Goal: Complete application form

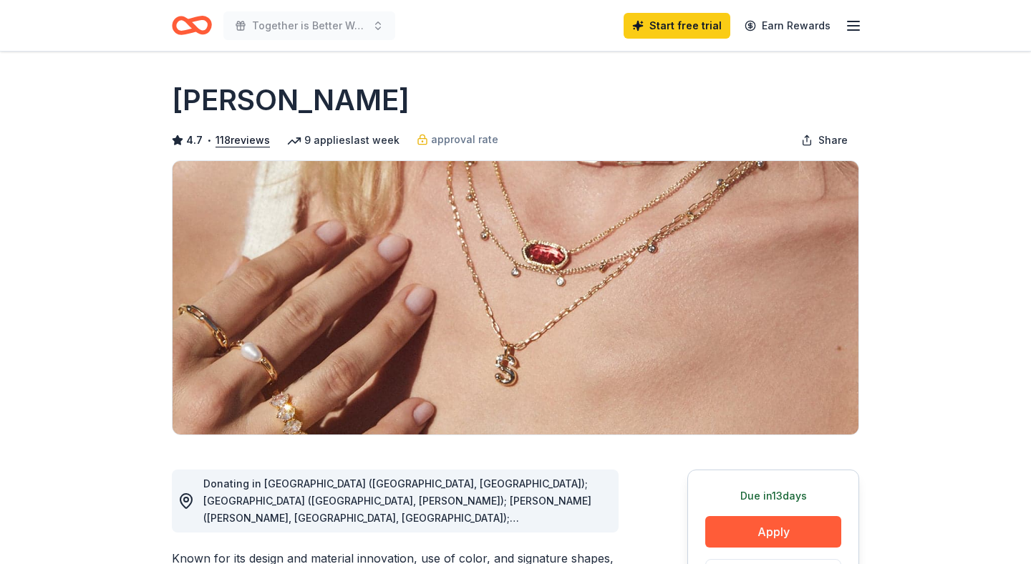
click at [857, 34] on icon "button" at bounding box center [853, 25] width 17 height 17
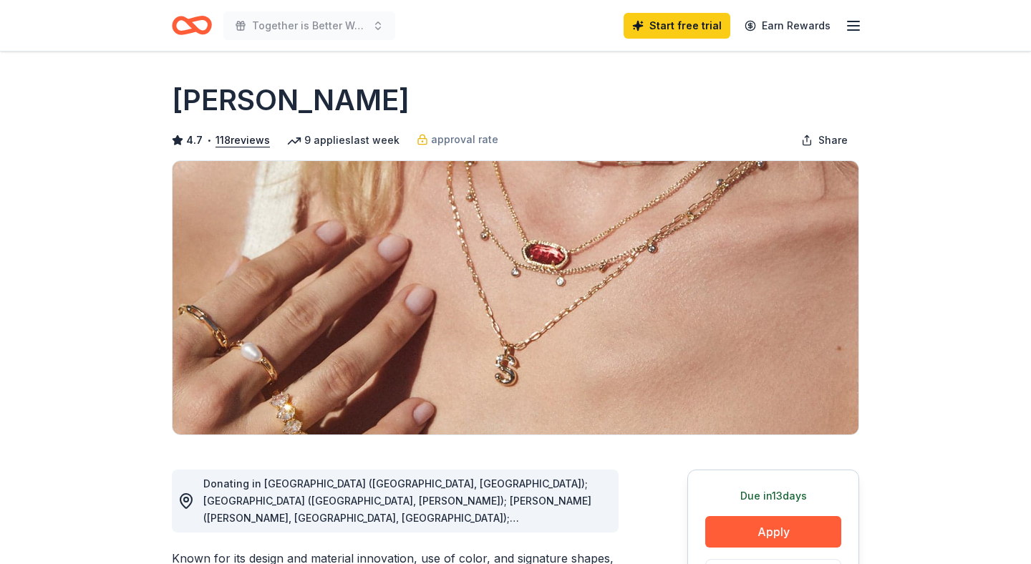
click at [206, 37] on icon "Home" at bounding box center [192, 26] width 40 height 34
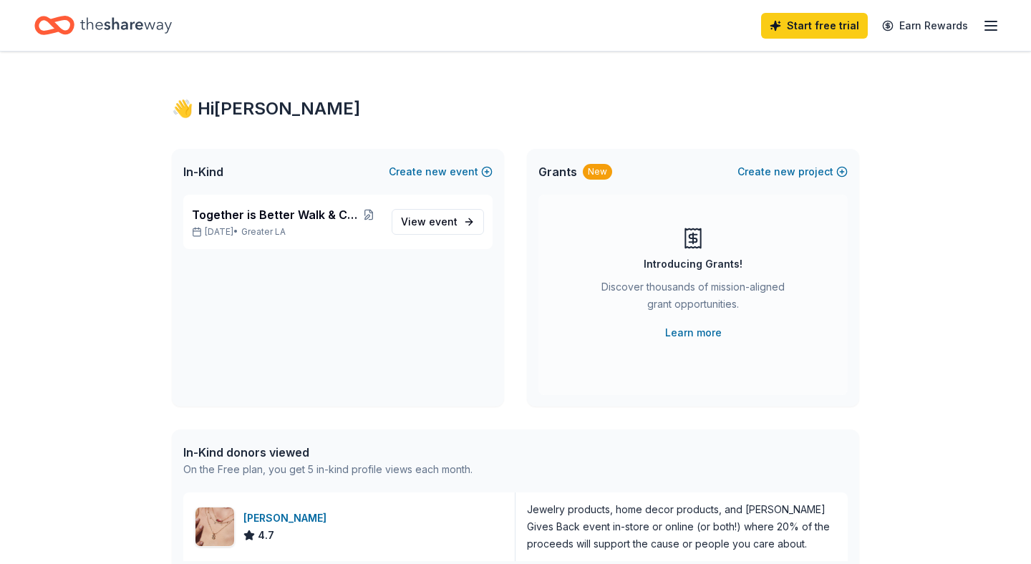
click at [997, 23] on icon "button" at bounding box center [990, 25] width 17 height 17
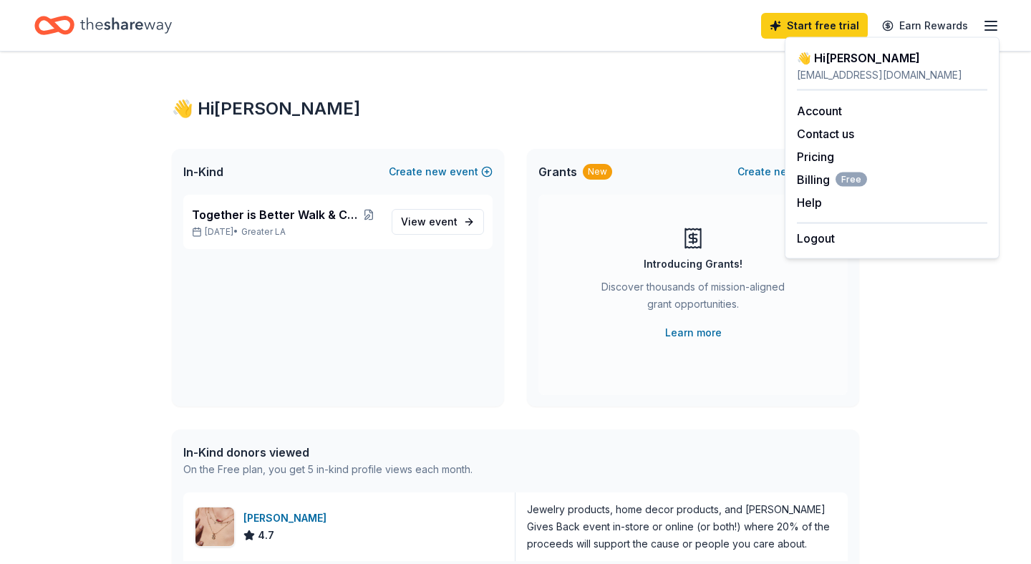
click at [958, 374] on div "👋 Hi Pam In-Kind Create new event Together is Better Walk & Celebration Oct 25,…" at bounding box center [515, 552] width 1031 height 1000
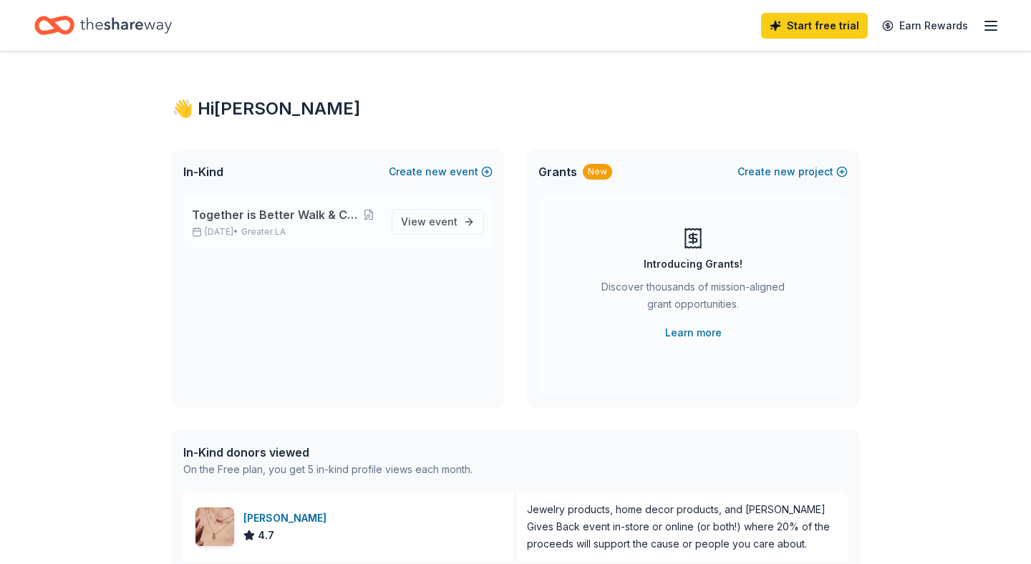
click at [394, 218] on div "Together is Better Walk & Celebration Oct 25, 2025 • Greater LA View event" at bounding box center [337, 222] width 309 height 54
click at [429, 225] on span "View event" at bounding box center [429, 221] width 57 height 17
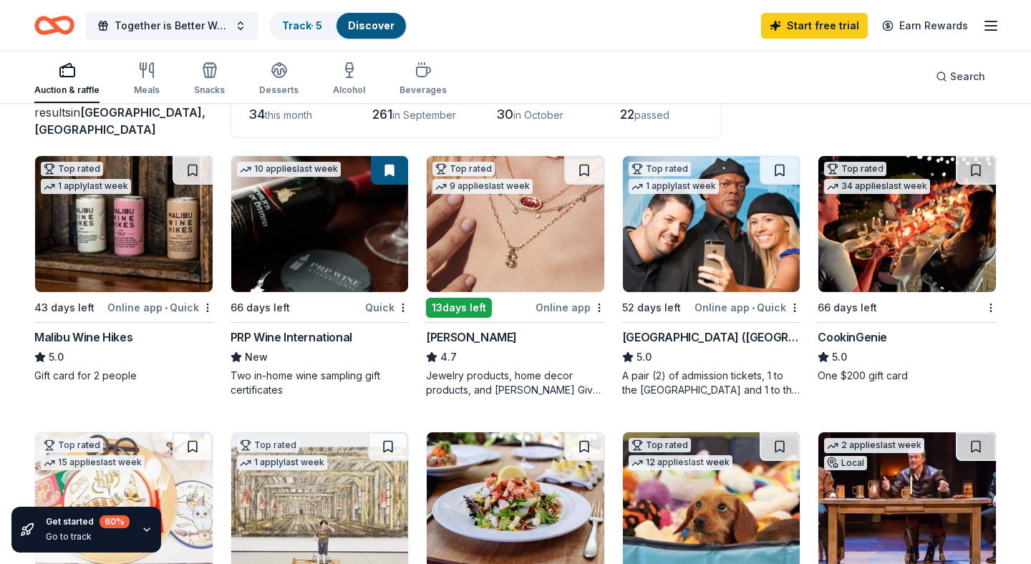
scroll to position [107, 0]
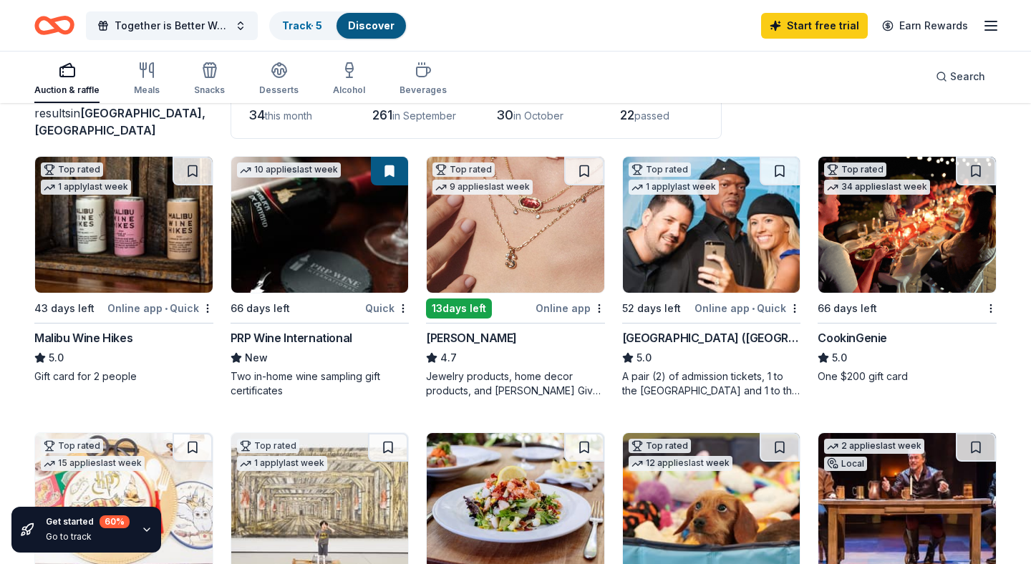
click at [78, 248] on img at bounding box center [124, 225] width 178 height 136
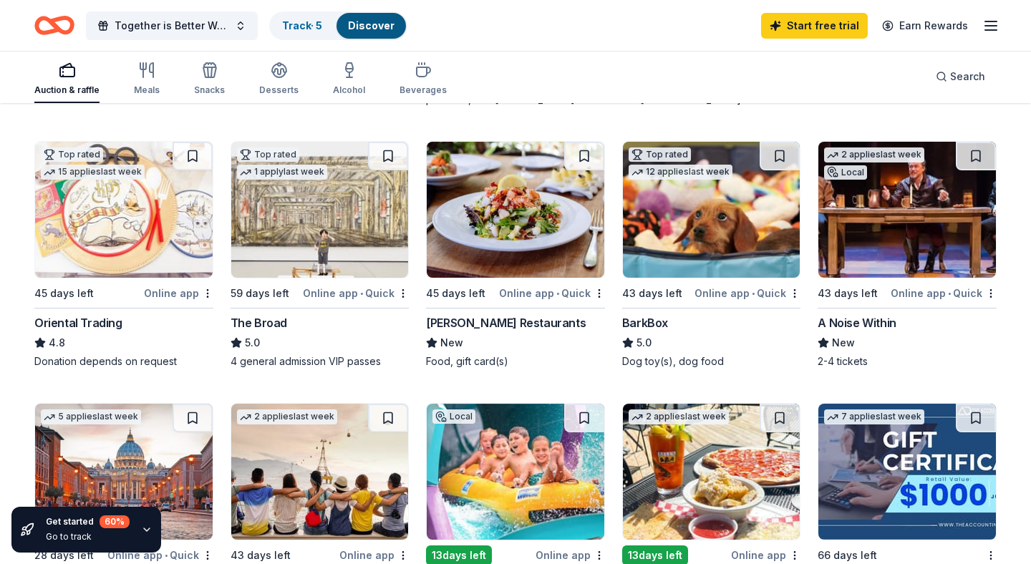
scroll to position [400, 0]
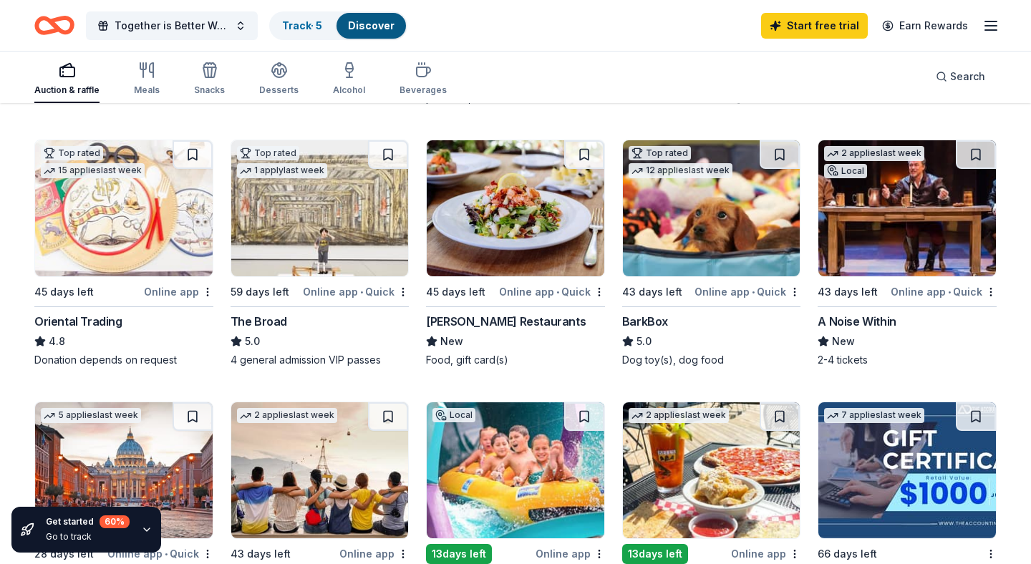
click at [925, 200] on img at bounding box center [907, 208] width 178 height 136
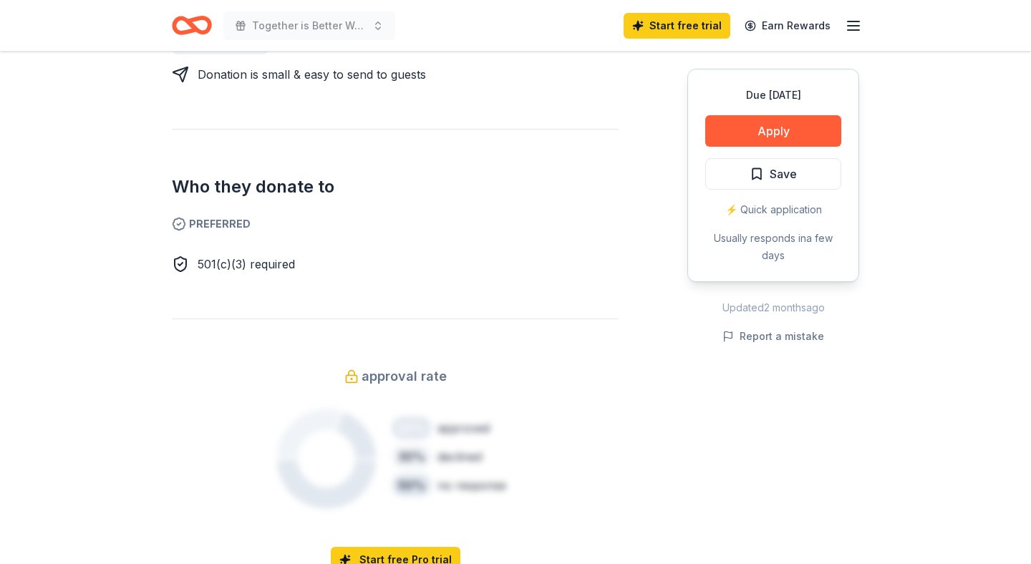
scroll to position [477, 0]
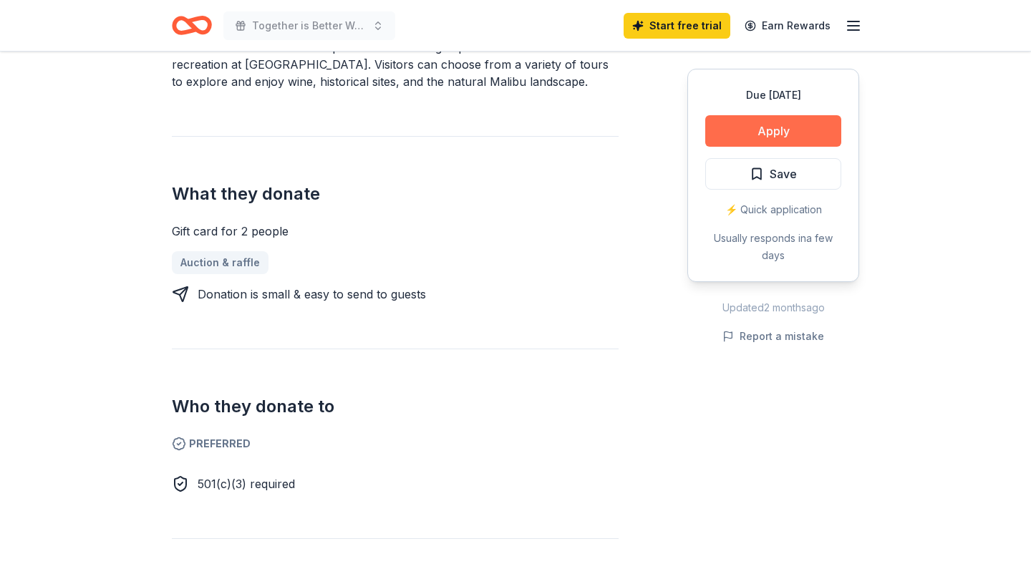
click at [796, 130] on button "Apply" at bounding box center [773, 131] width 136 height 32
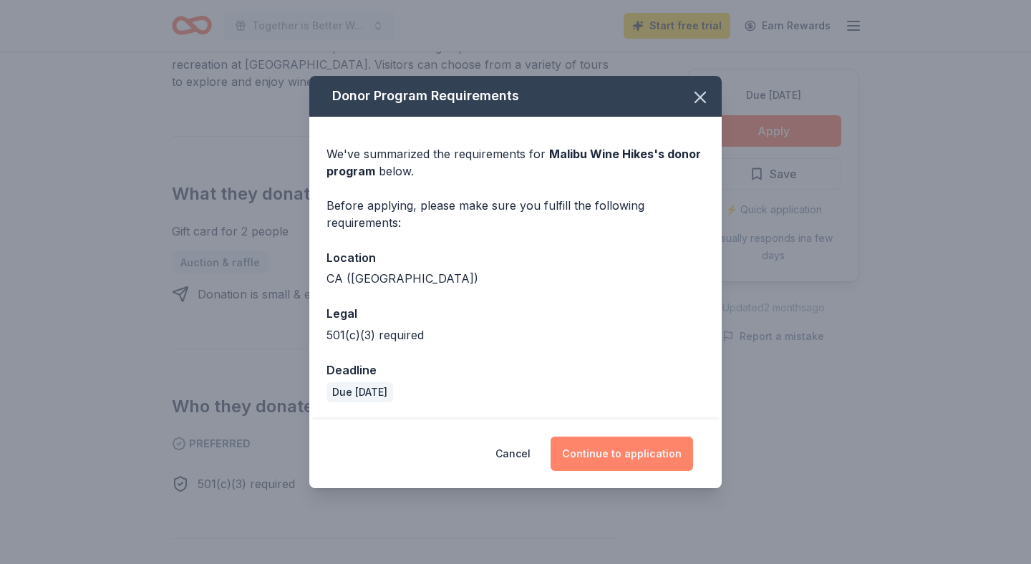
click at [598, 460] on button "Continue to application" at bounding box center [622, 454] width 142 height 34
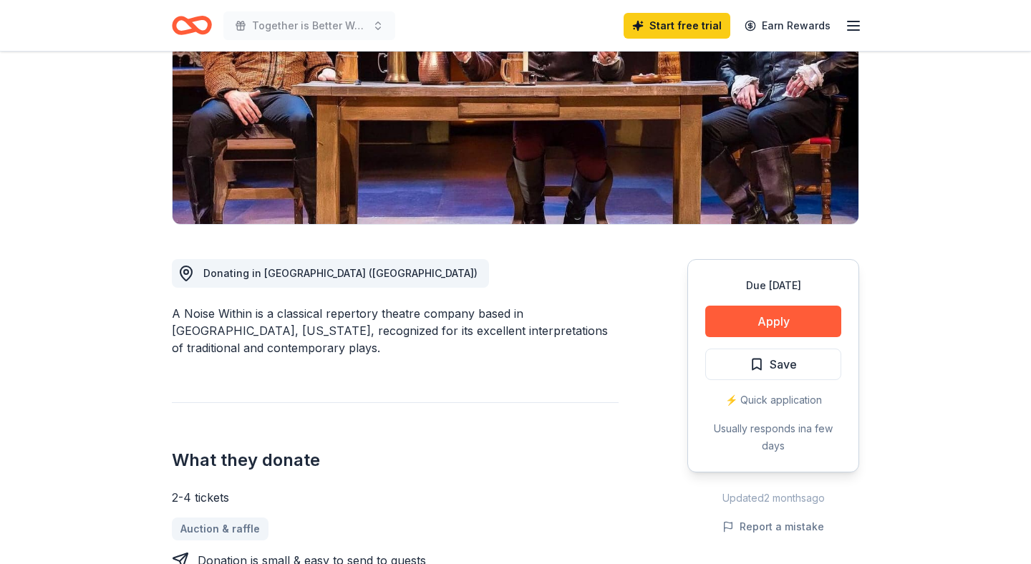
scroll to position [276, 0]
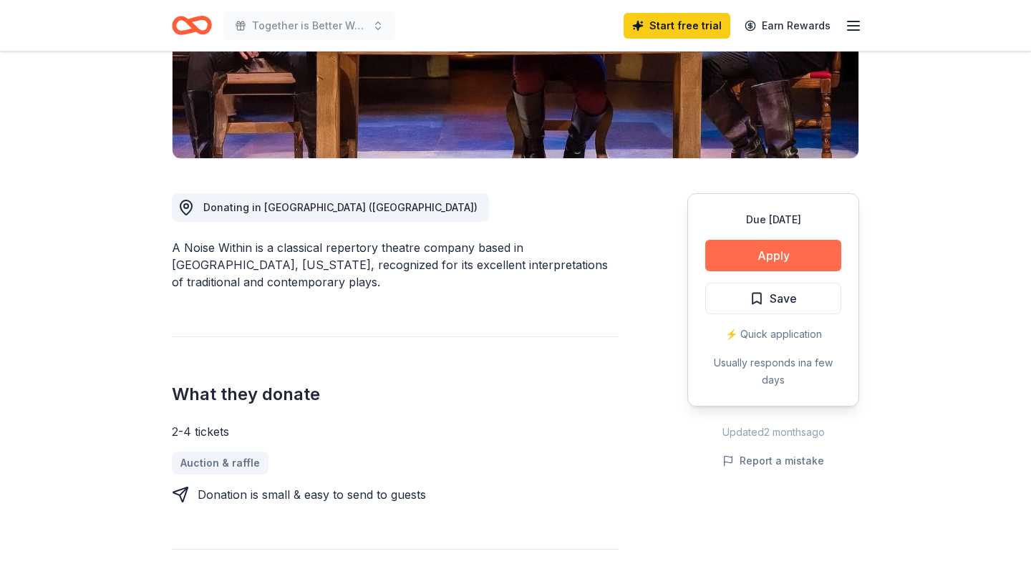
click at [761, 253] on button "Apply" at bounding box center [773, 256] width 136 height 32
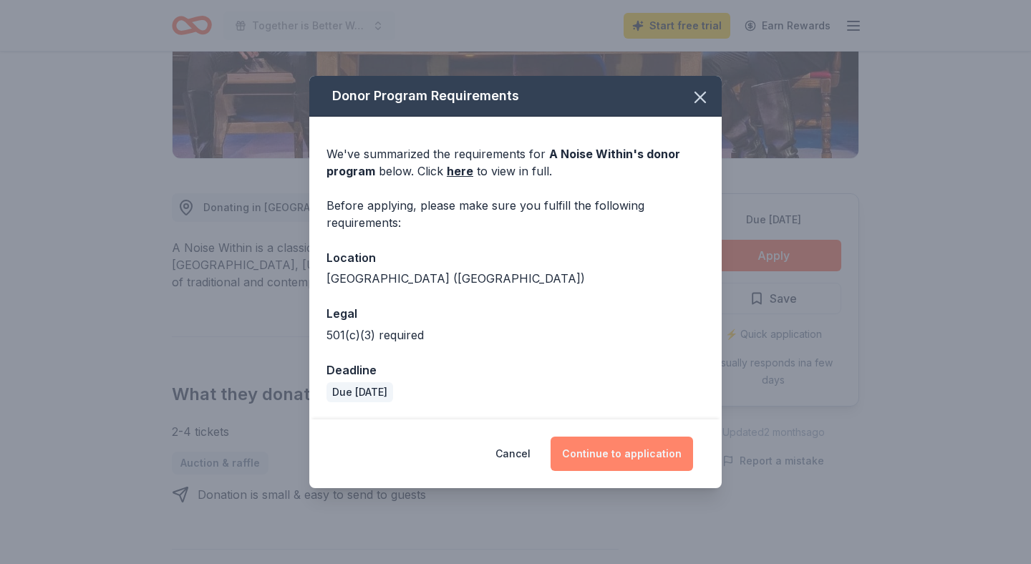
click at [619, 454] on button "Continue to application" at bounding box center [622, 454] width 142 height 34
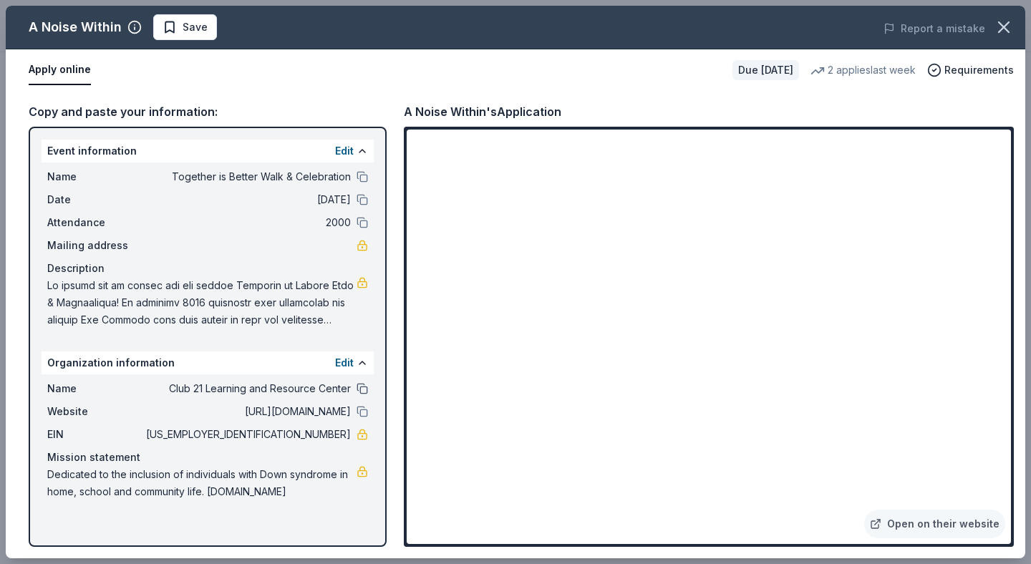
click at [361, 387] on button at bounding box center [362, 388] width 11 height 11
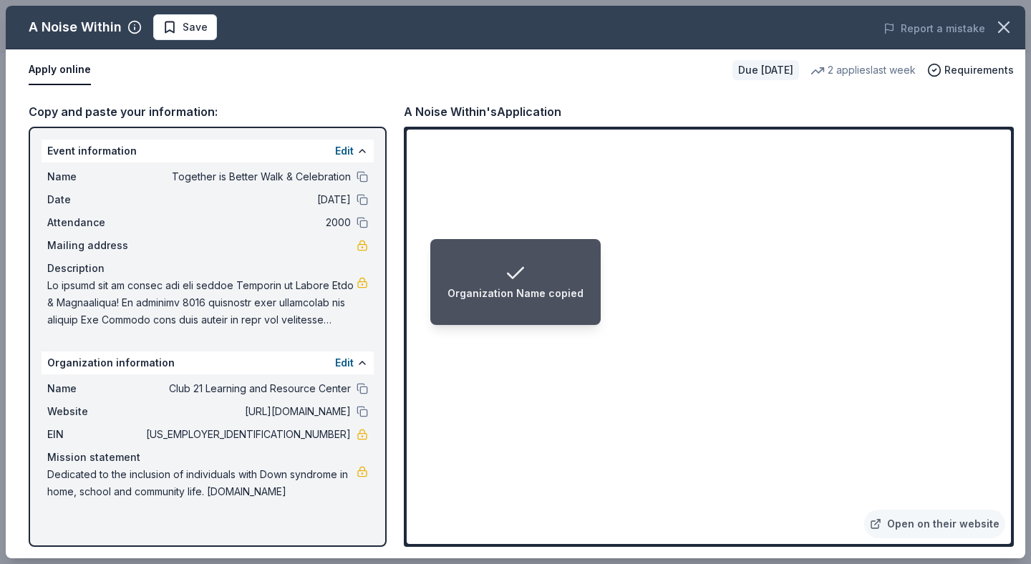
drag, startPoint x: 294, startPoint y: 436, endPoint x: 352, endPoint y: 437, distance: 58.0
click at [352, 437] on div "EIN 26-2887301" at bounding box center [207, 434] width 321 height 17
click at [348, 437] on span "26-2887301" at bounding box center [247, 434] width 208 height 17
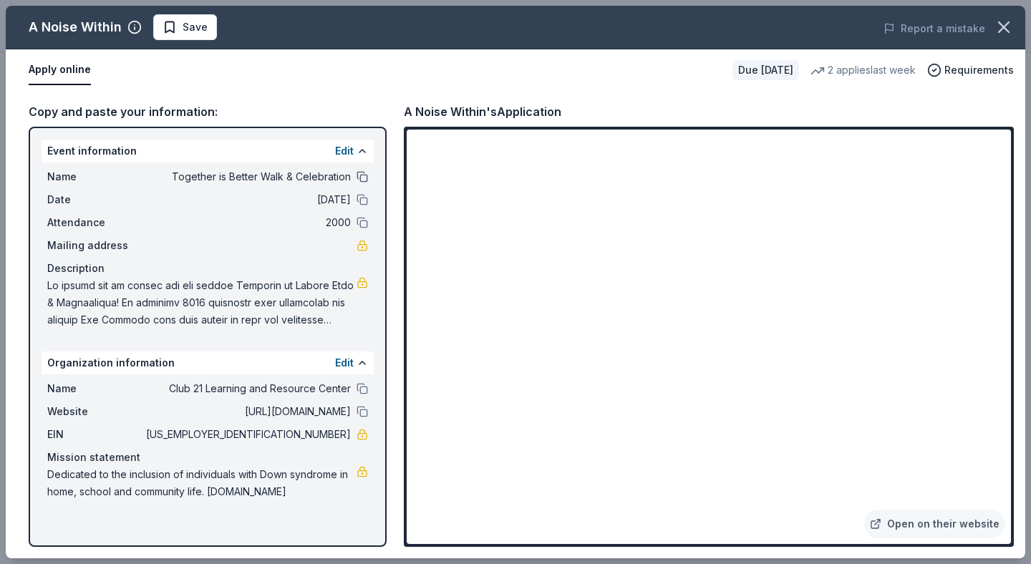
click at [365, 179] on button at bounding box center [362, 176] width 11 height 11
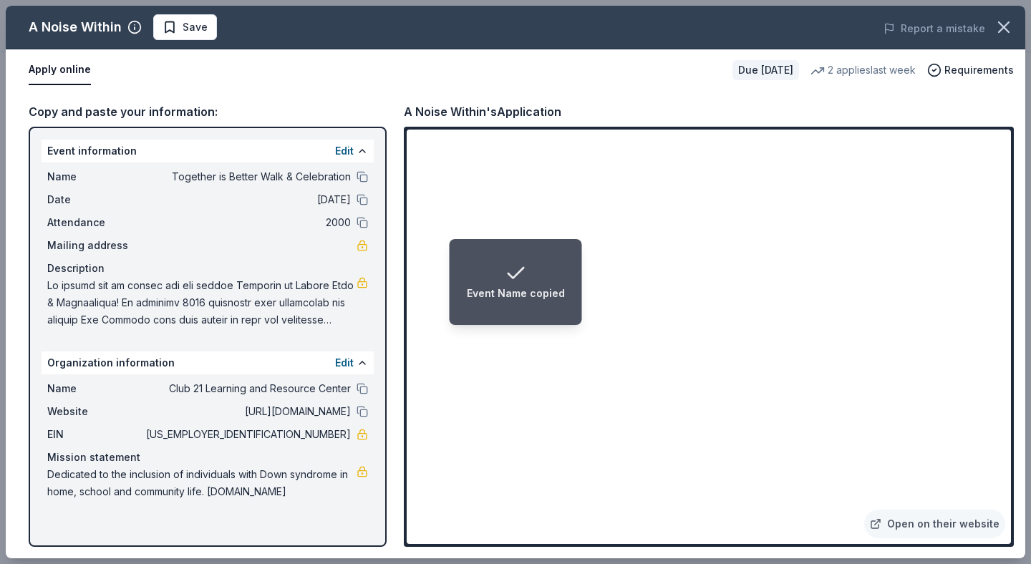
click at [516, 278] on icon "Notifications (F8)" at bounding box center [515, 273] width 23 height 23
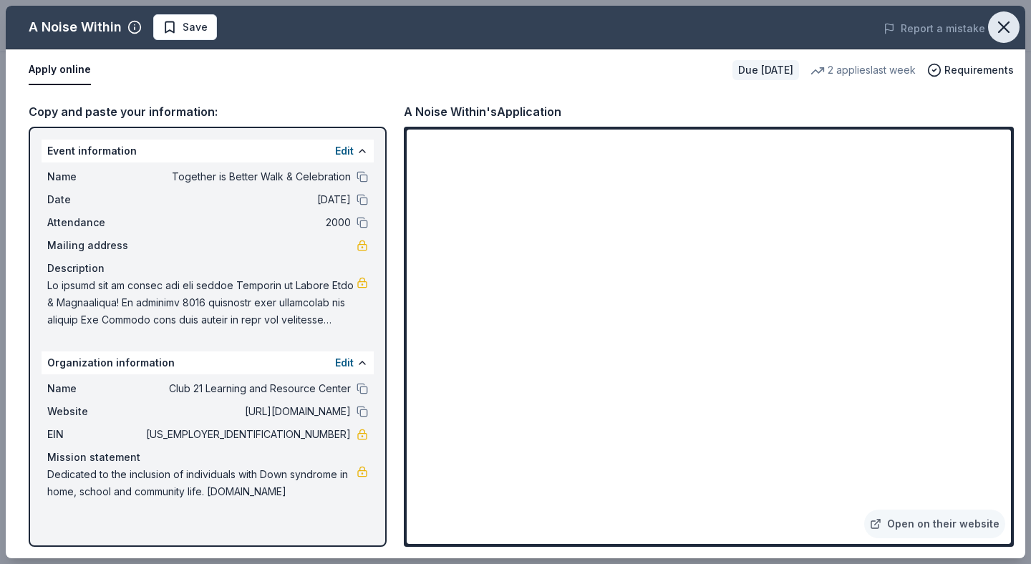
click at [1009, 16] on button "button" at bounding box center [1004, 27] width 32 height 32
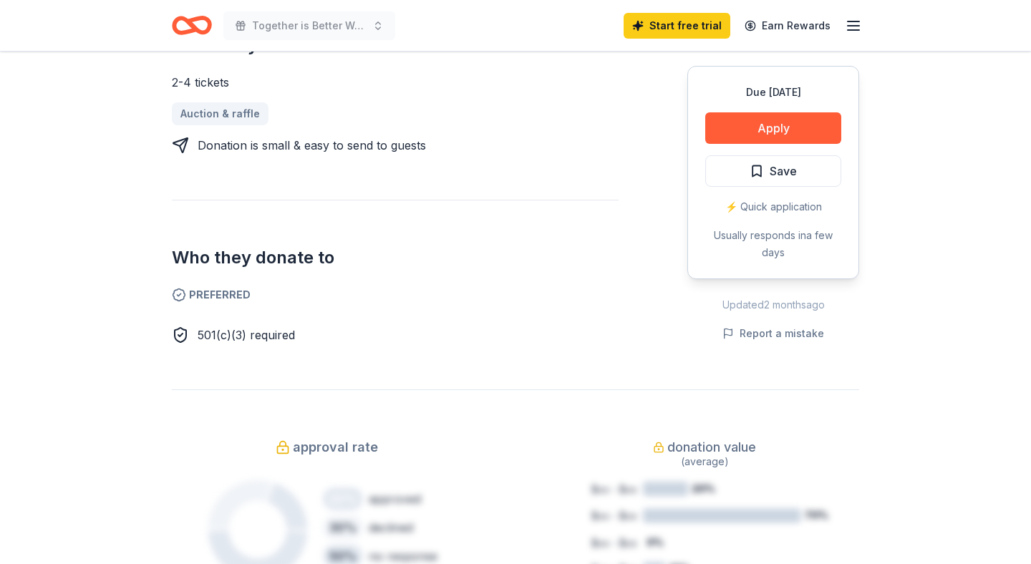
scroll to position [658, 0]
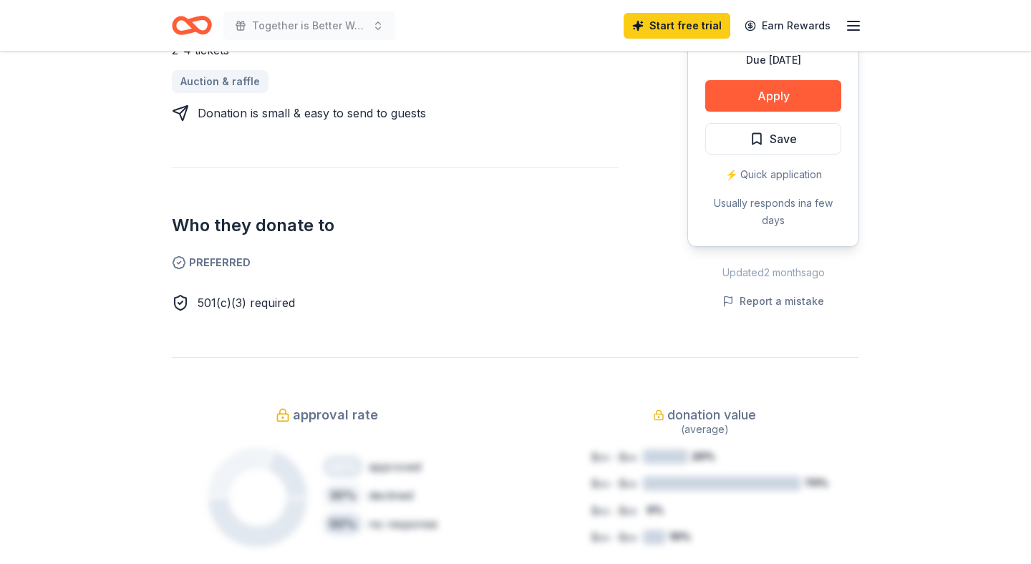
click at [201, 31] on icon "Home" at bounding box center [199, 25] width 22 height 14
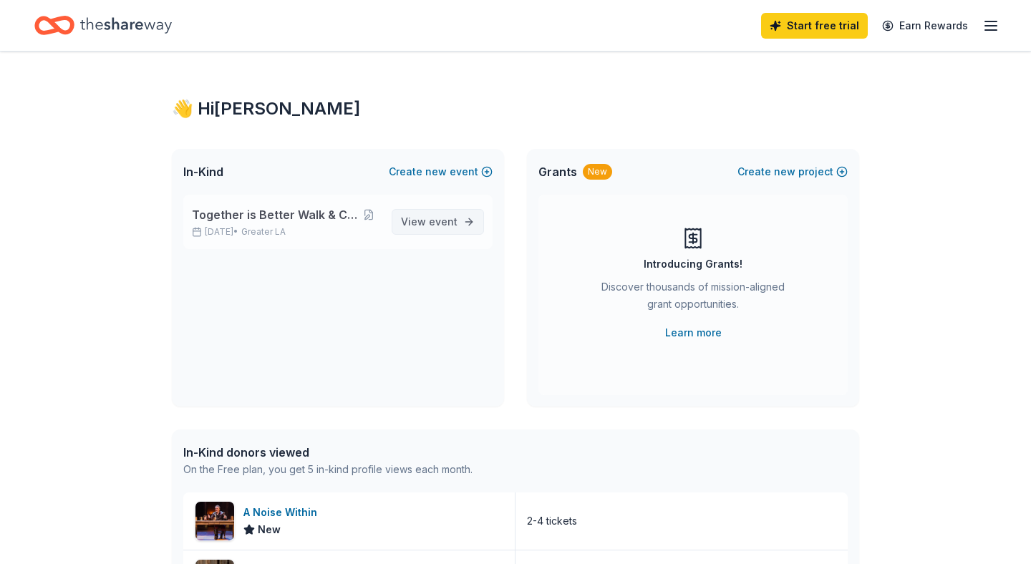
click at [476, 214] on link "View event" at bounding box center [438, 222] width 92 height 26
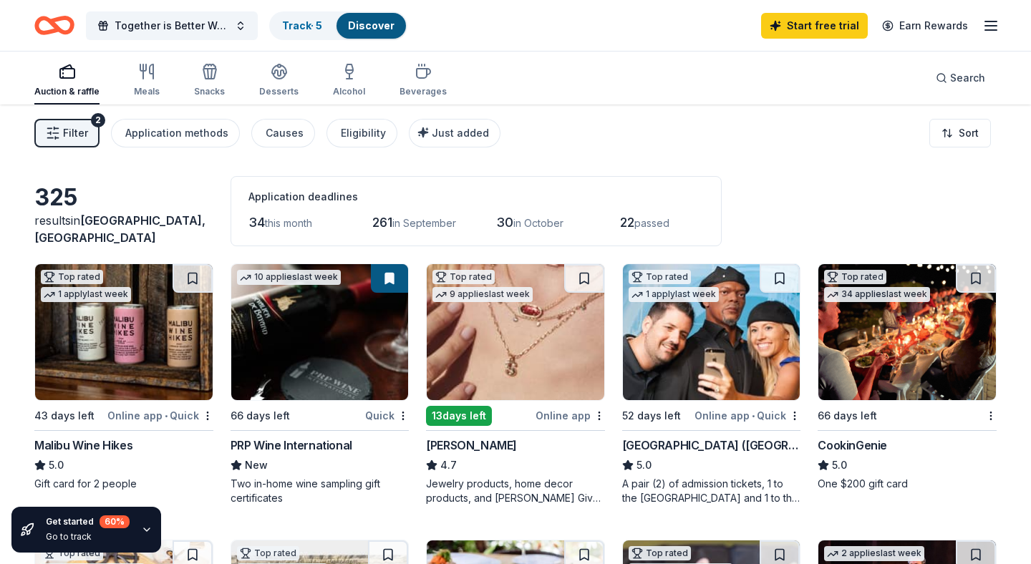
click at [263, 225] on span "34" at bounding box center [256, 222] width 16 height 15
click at [657, 219] on span "passed" at bounding box center [651, 223] width 35 height 12
click at [977, 91] on button "Search" at bounding box center [960, 78] width 72 height 29
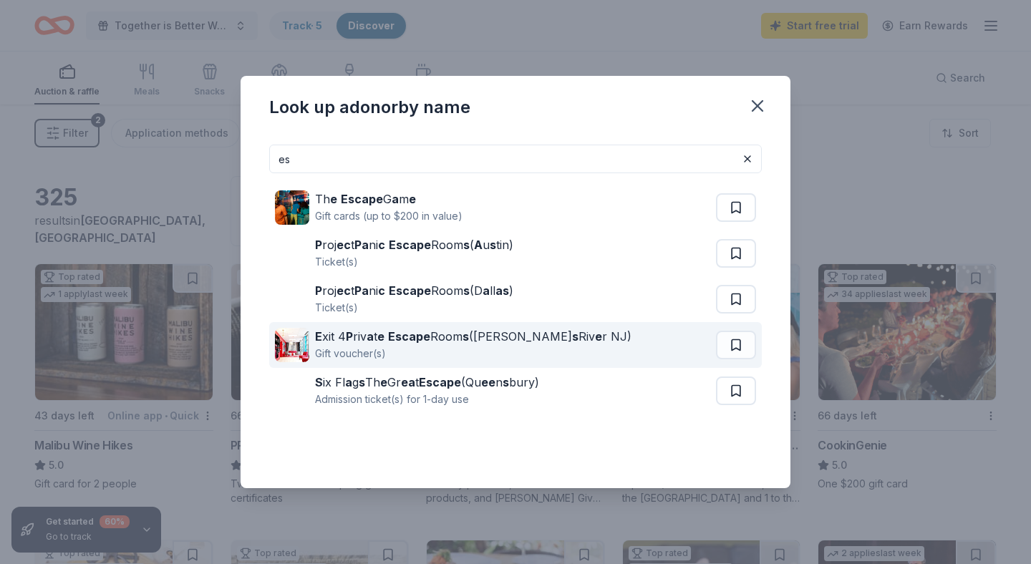
type input "e"
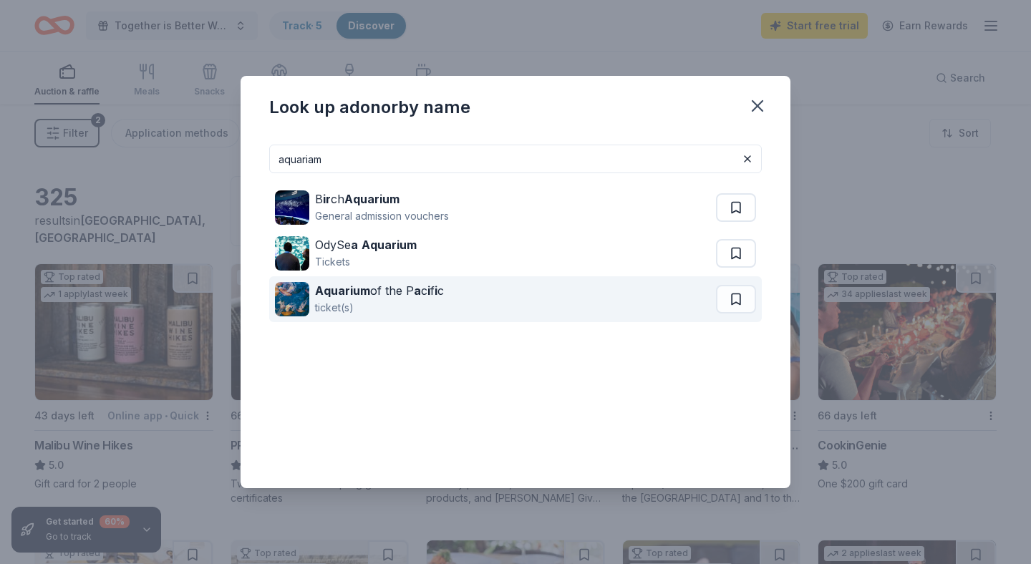
type input "aquariam"
click at [488, 302] on div "Aquarium of the P a c i f i c ticket(s)" at bounding box center [495, 299] width 441 height 46
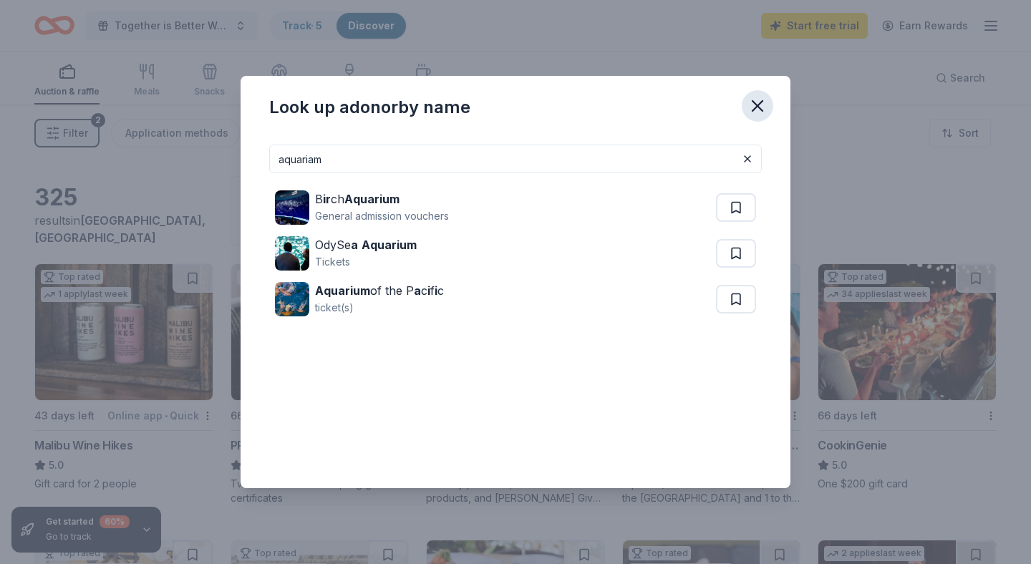
click at [761, 102] on icon "button" at bounding box center [758, 106] width 10 height 10
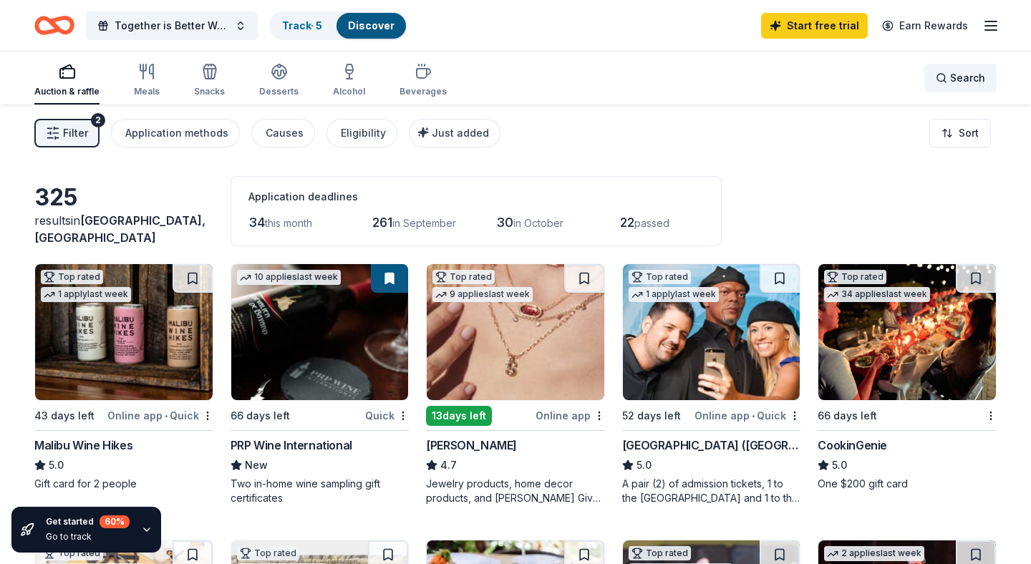
click at [984, 77] on span "Search" at bounding box center [967, 77] width 35 height 17
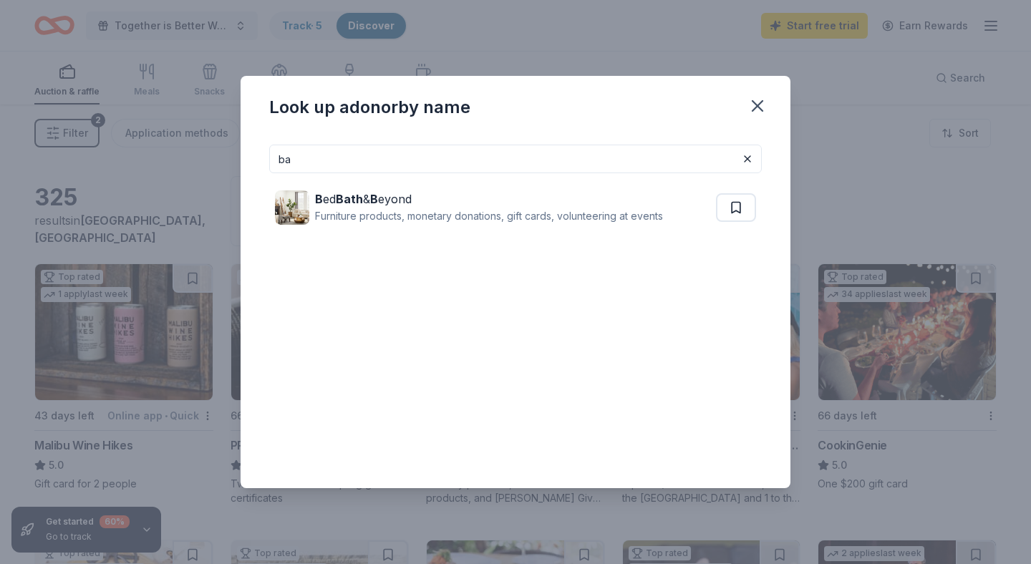
type input "b"
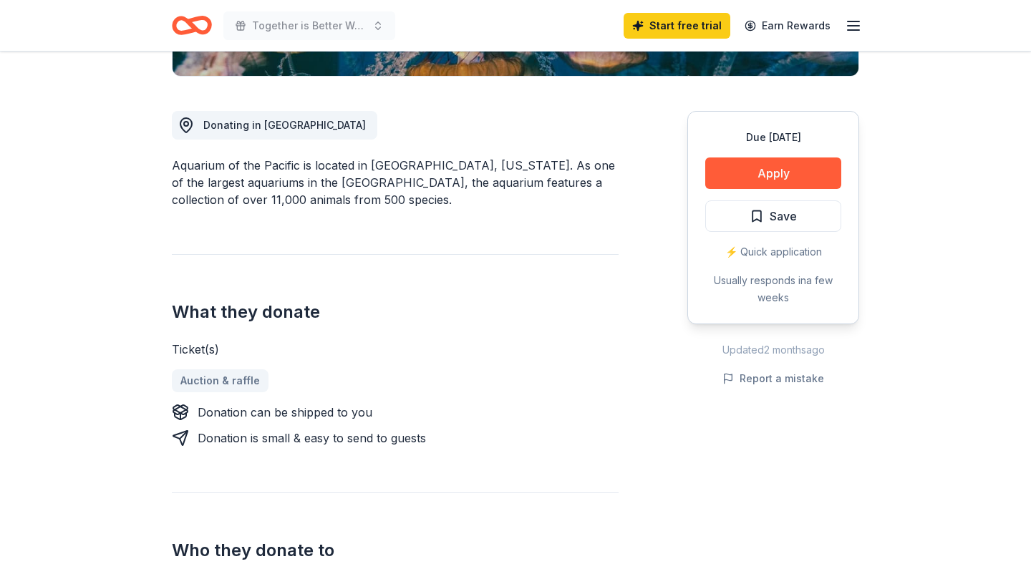
scroll to position [362, 0]
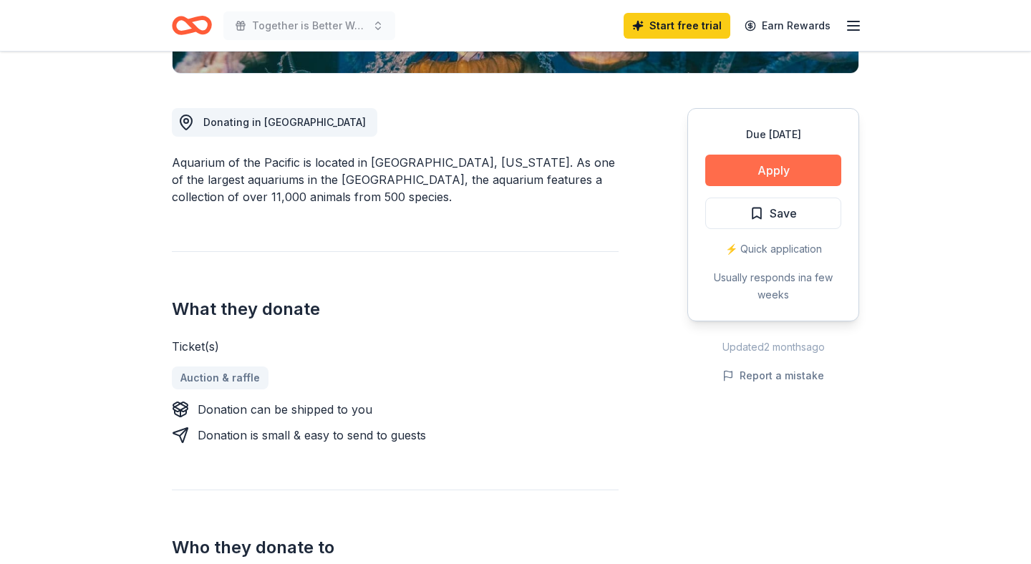
click at [767, 178] on button "Apply" at bounding box center [773, 171] width 136 height 32
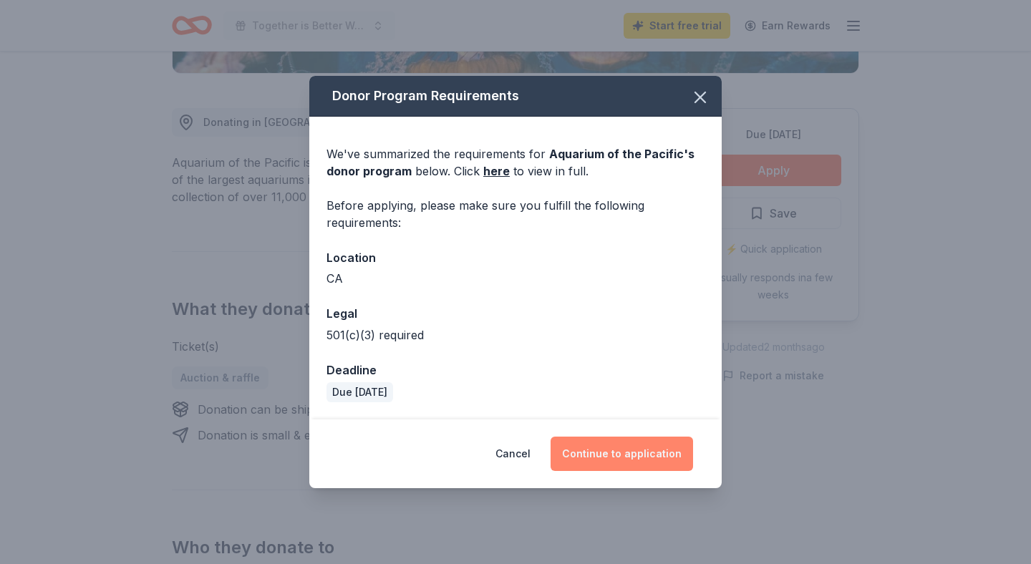
click at [610, 453] on button "Continue to application" at bounding box center [622, 454] width 142 height 34
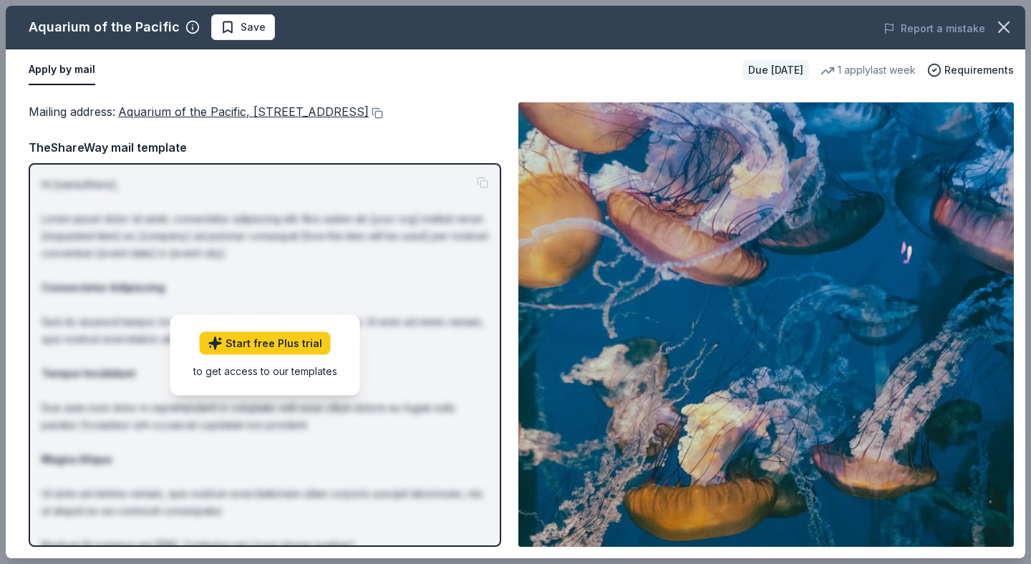
click at [301, 192] on p "Hi [name/there], Lorem ipsum dolor sit amet, consectetur adipiscing elit. Nos a…" at bounding box center [265, 391] width 447 height 430
click at [484, 184] on p "Hi [name/there], Lorem ipsum dolor sit amet, consectetur adipiscing elit. Nos a…" at bounding box center [265, 391] width 447 height 430
click at [1005, 29] on icon "button" at bounding box center [1004, 27] width 10 height 10
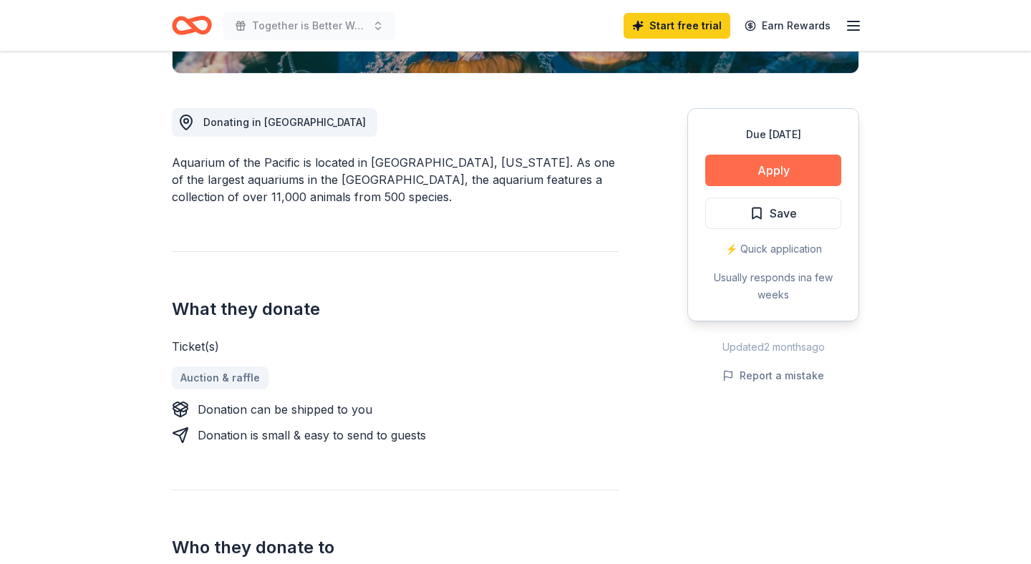
click at [789, 180] on button "Apply" at bounding box center [773, 171] width 136 height 32
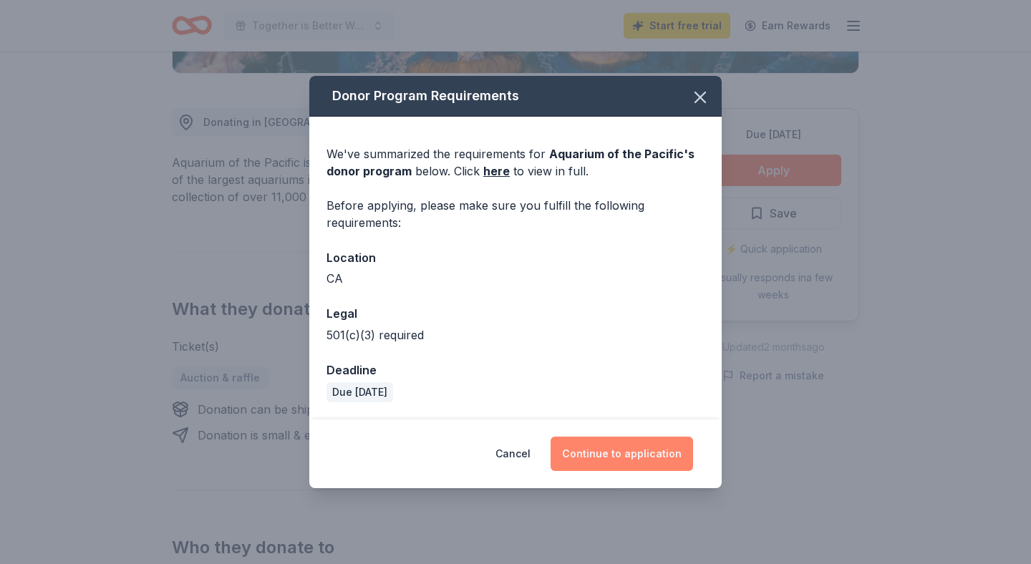
click at [670, 456] on button "Continue to application" at bounding box center [622, 454] width 142 height 34
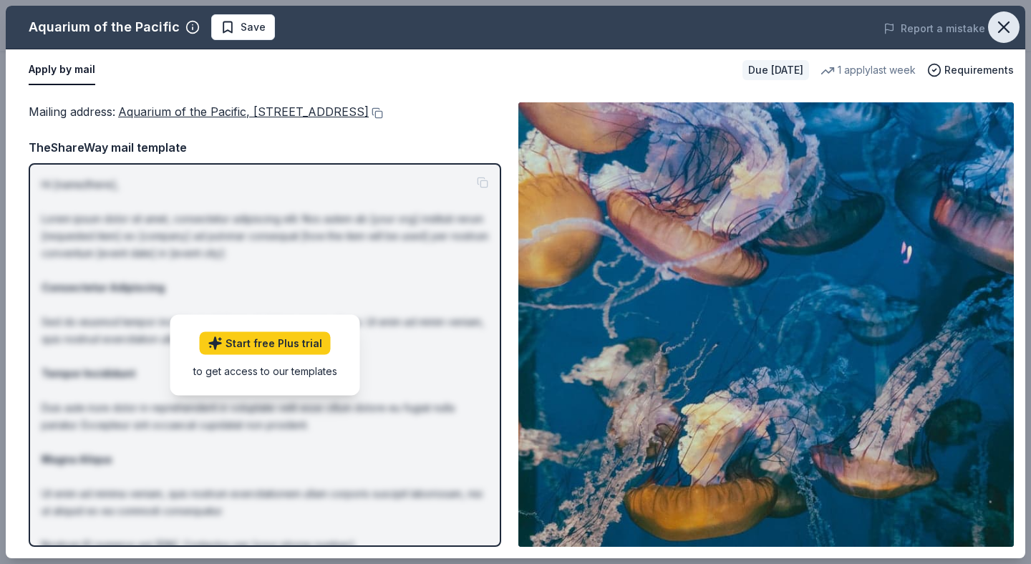
click at [995, 36] on icon "button" at bounding box center [1004, 27] width 20 height 20
